Goal: Find specific page/section: Find specific page/section

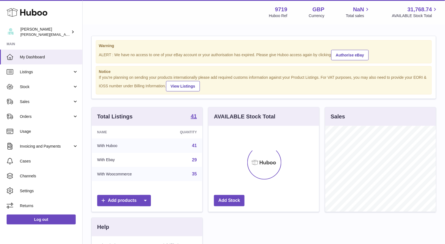
scroll to position [86, 111]
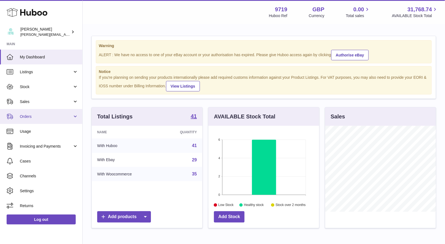
click at [43, 118] on span "Orders" at bounding box center [46, 116] width 53 height 5
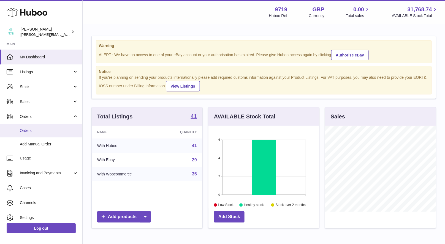
click at [38, 129] on span "Orders" at bounding box center [49, 130] width 58 height 5
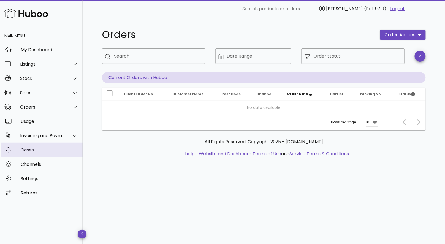
click at [37, 148] on div "Cases" at bounding box center [50, 149] width 58 height 5
click at [37, 150] on div "Cases" at bounding box center [50, 149] width 58 height 5
